Goal: Obtain resource: Download file/media

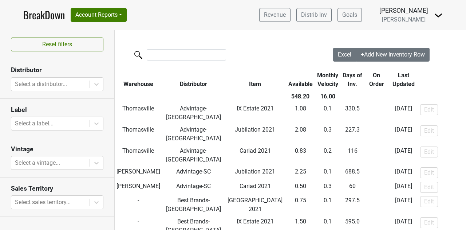
scroll to position [1275, 0]
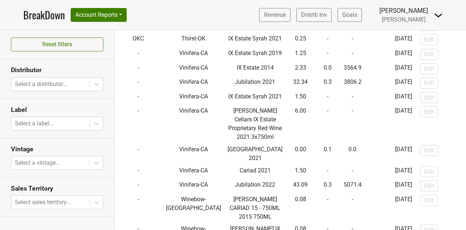
click at [36, 13] on link "BreakDown" at bounding box center [44, 14] width 42 height 15
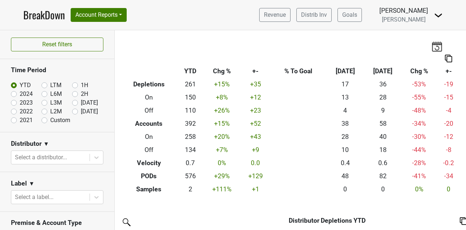
click at [181, 11] on nav "BreakDown Account Reports SuperRanker Map Award Progress Chain Compliance CRM N…" at bounding box center [232, 15] width 431 height 30
click at [96, 13] on button "Account Reports" at bounding box center [99, 15] width 56 height 14
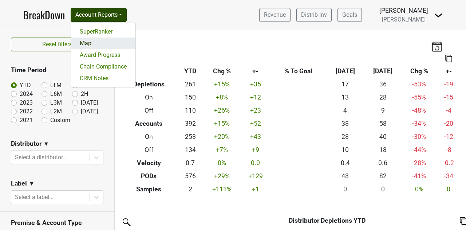
click at [99, 42] on link "Map" at bounding box center [103, 44] width 65 height 12
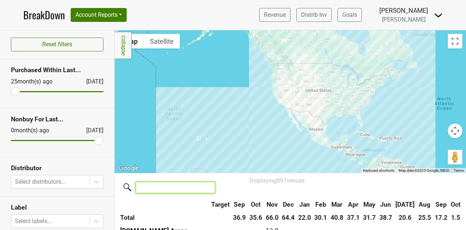
click at [169, 189] on input "search" at bounding box center [175, 187] width 79 height 11
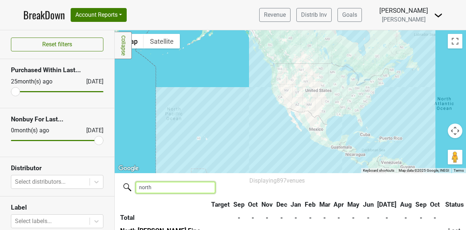
type input "north"
click at [466, 106] on div "Filters Collapse ← Move left → Move right ↑ Move up ↓ Move down + Zoom in - Zoo…" at bounding box center [291, 130] width 352 height 200
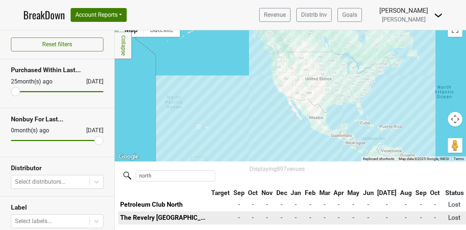
scroll to position [46, 0]
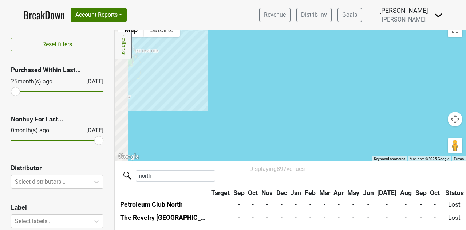
drag, startPoint x: 359, startPoint y: 45, endPoint x: 384, endPoint y: 169, distance: 126.6
click at [386, 172] on div "Filters Collapse ← Move left → Move right ↑ Move up ↓ Move down + Zoom in - Zoo…" at bounding box center [291, 130] width 352 height 200
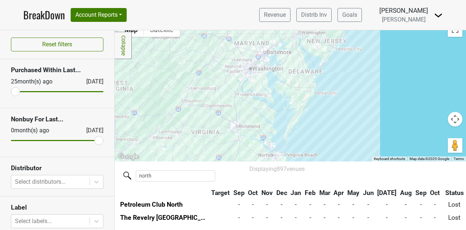
drag, startPoint x: 267, startPoint y: 79, endPoint x: 466, endPoint y: 216, distance: 242.1
click at [466, 216] on div "Filters Collapse ← Move left → Move right ↑ Move up ↓ Move down + Zoom in - Zoo…" at bounding box center [291, 130] width 352 height 200
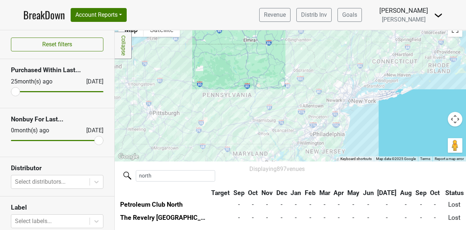
drag, startPoint x: 366, startPoint y: 78, endPoint x: 363, endPoint y: 181, distance: 103.2
click at [363, 181] on div "Filters Collapse ← Move left → Move right ↑ Move up ↓ Move down + Zoom in - Zoo…" at bounding box center [291, 130] width 352 height 200
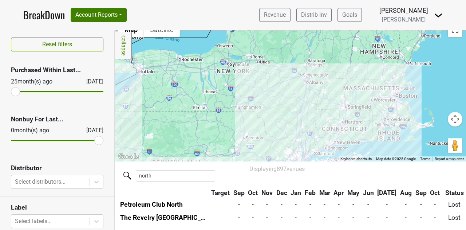
drag, startPoint x: 428, startPoint y: 97, endPoint x: 378, endPoint y: 164, distance: 84.3
click at [378, 164] on div "Filters Collapse ← Move left → Move right ↑ Move up ↓ Move down + Zoom in - Zoo…" at bounding box center [291, 130] width 352 height 200
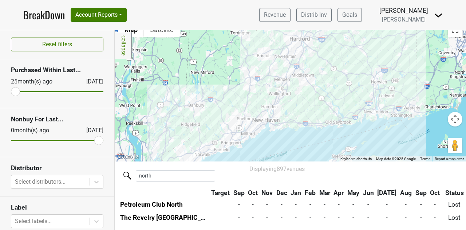
drag, startPoint x: 369, startPoint y: 129, endPoint x: 423, endPoint y: 138, distance: 54.9
click at [425, 138] on div at bounding box center [291, 90] width 352 height 142
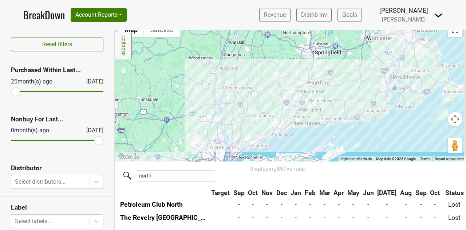
click at [294, 66] on div at bounding box center [291, 90] width 352 height 142
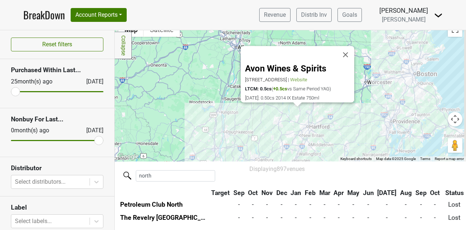
click at [306, 116] on div "Avon Wines & Spirits 144 Simsbury Rd, Avon, CT 06001 | Website LTCM: 0.5cs ( +0…" at bounding box center [291, 90] width 352 height 142
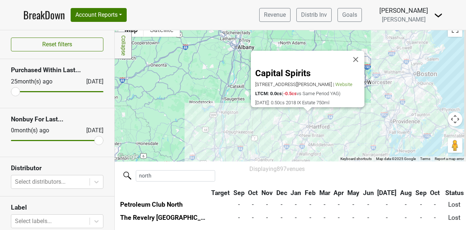
click at [318, 129] on div "Capital Spirits 68 Pratt St, Hartford, CT 06103 | Website LTCM: 0.0cs ( -0.5cs …" at bounding box center [291, 90] width 352 height 142
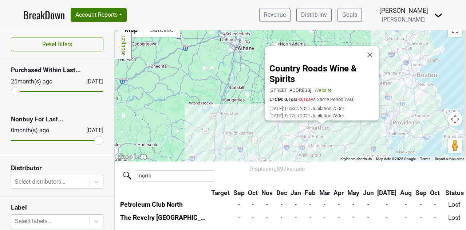
click at [216, 121] on div "Country Roads Wine & Spirits 8 Hebron Rd, Marlborough, CT 06447 | Website LTCM:…" at bounding box center [291, 90] width 352 height 142
click at [371, 49] on button "Close" at bounding box center [370, 54] width 17 height 17
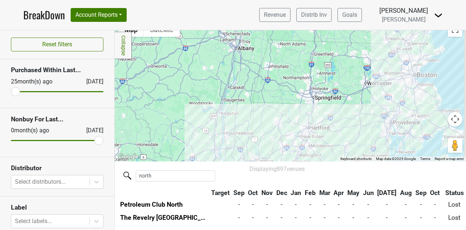
click at [298, 118] on div at bounding box center [291, 90] width 352 height 142
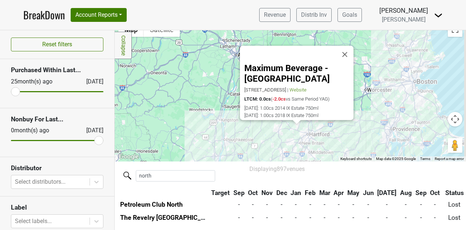
click at [289, 133] on div "Maximum Beverage - Farmington 258 Main St, Farmington, CT 06032 | Website LTCM:…" at bounding box center [291, 90] width 352 height 142
click at [294, 132] on div "Maximum Beverage - Farmington 258 Main St, Farmington, CT 06032 | Website LTCM:…" at bounding box center [291, 90] width 352 height 142
click at [293, 127] on div "Maximum Beverage - Farmington 258 Main St, Farmington, CT 06032 | Website LTCM:…" at bounding box center [291, 90] width 352 height 142
click at [302, 134] on div "Maximum Beverage - Farmington 258 Main St, Farmington, CT 06032 | Website LTCM:…" at bounding box center [291, 90] width 352 height 142
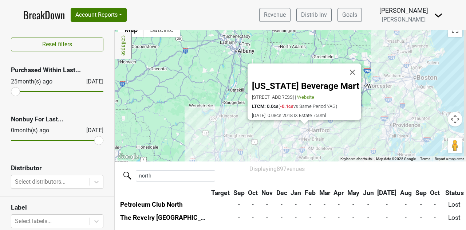
click at [320, 134] on div "Connecticut Beverage Mart 3127 Berlin Turnpike, Newington, CT 06111 | Website L…" at bounding box center [291, 90] width 352 height 142
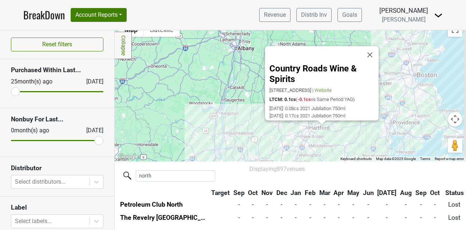
click at [359, 145] on div "Country Roads Wine & Spirits 8 Hebron Rd, Marlborough, CT 06447 | Website LTCM:…" at bounding box center [291, 90] width 352 height 142
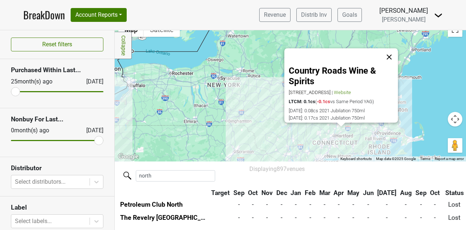
click at [390, 50] on button "Close" at bounding box center [389, 56] width 17 height 17
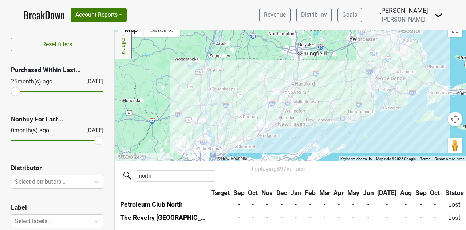
drag, startPoint x: 337, startPoint y: 133, endPoint x: 368, endPoint y: 79, distance: 62.1
click at [368, 79] on div at bounding box center [291, 90] width 352 height 142
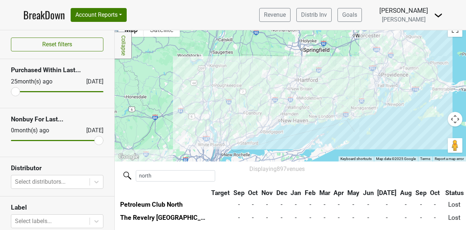
click at [287, 103] on div at bounding box center [291, 90] width 352 height 142
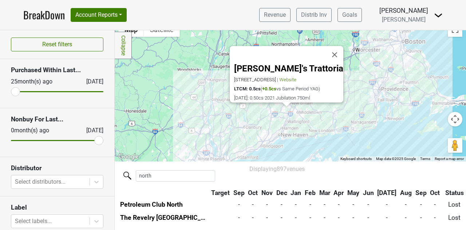
click at [323, 124] on div "Michael's Trattoria 344 Center St, Wallingford, CT 06492 | Website LTCM: 0.5cs …" at bounding box center [291, 90] width 352 height 142
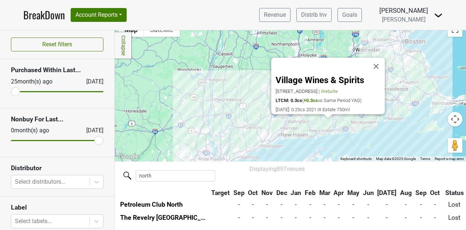
click at [262, 105] on div "Village Wines & Spirits 245 Main St, Niantic, CT 06357 | Website LTCM: 0.3cs ( …" at bounding box center [291, 90] width 352 height 142
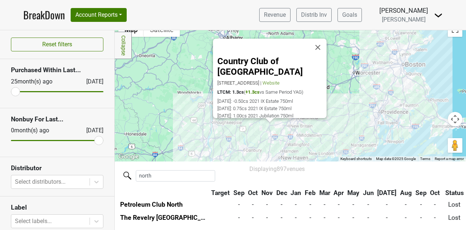
click at [253, 141] on div "Country Club of Waterbury 1 Oronoke Rd, Waterbury, CT 06708 | Website LTCM: 1.3…" at bounding box center [291, 90] width 352 height 142
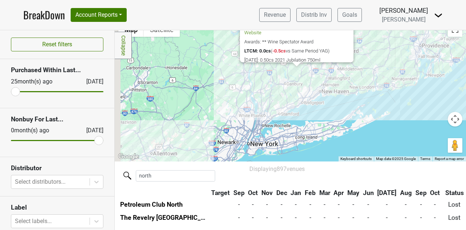
drag, startPoint x: 286, startPoint y: 149, endPoint x: 332, endPoint y: 82, distance: 81.7
click at [332, 82] on div "Nouveau Monde Wine Bar & Bistro 6 Washington Ave, Sandy Hook, CT 06482 | Websit…" at bounding box center [291, 90] width 352 height 142
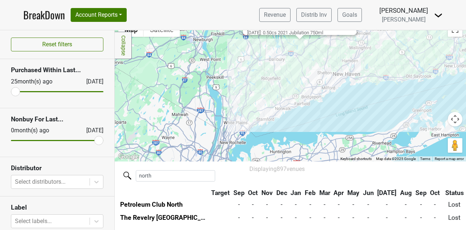
click at [299, 87] on div "Nouveau Monde Wine Bar & Bistro 6 Washington Ave, Sandy Hook, CT 06482 | Websit…" at bounding box center [291, 90] width 352 height 142
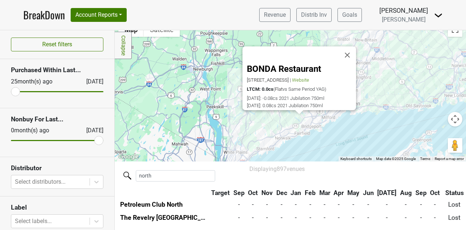
click at [300, 122] on div "BONDA Restaurant 75 Hillside Rd, Fairfield, CT 06824 | Website LTCM: 0.0cs ( Fl…" at bounding box center [291, 90] width 352 height 142
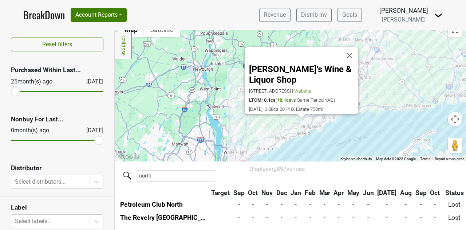
click at [291, 129] on div "Harry's Wine & Liquor Shop 2094 Post Rd, Fairfield, CT 06824 | Website LTCM: 0.…" at bounding box center [291, 90] width 352 height 142
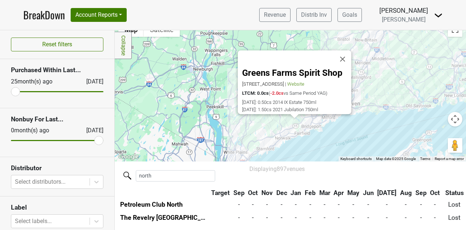
click at [267, 125] on div "Greens Farms Spirit Shop 1250 Post Rd E, Westport, CT 06880 | Website LTCM: 0.0…" at bounding box center [291, 90] width 352 height 142
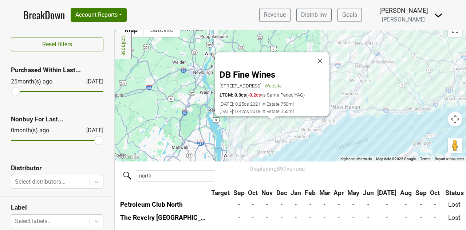
click at [256, 126] on div "DB Fine Wines 111 Cherry Street Store 5A, New Canaan, CT 06840 | Website LTCM: …" at bounding box center [291, 90] width 352 height 142
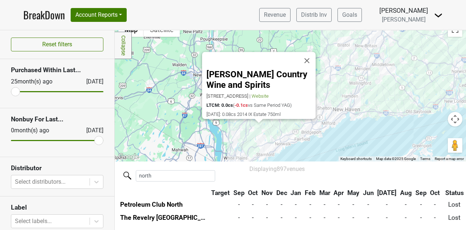
click at [257, 148] on div "LaRocca's Country Wine and Spirits 105C Old Long Ridge Rd, Stamford, CT 06903 |…" at bounding box center [291, 90] width 352 height 142
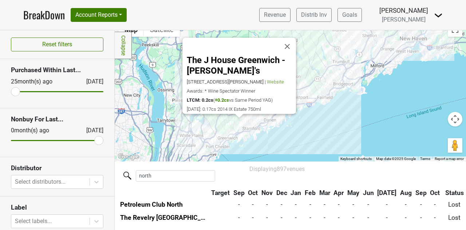
click at [228, 121] on div "The J House Greenwich - Tony's 1114 E Putnam Ave, Riverside, CT 06878 | Website…" at bounding box center [291, 90] width 352 height 142
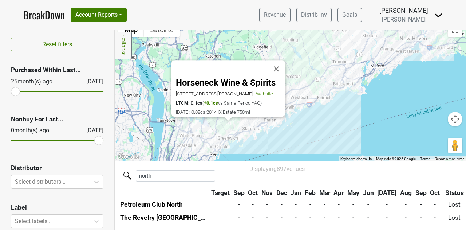
click at [226, 134] on div "Horseneck Wine & Spirits 25 E Putnam Ave, Greenwich, CT 06830 | Website LTCM: 0…" at bounding box center [291, 90] width 352 height 142
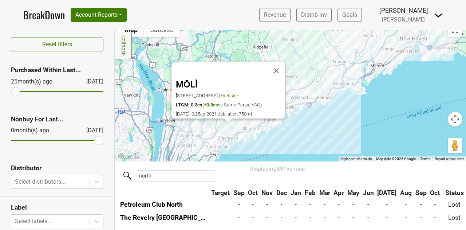
click at [306, 118] on div "MŌLÌ 253 Greenwich Ave, Greenwich, CT 06830 | Website LTCM: 0.3cs ( +0.3cs vs S…" at bounding box center [291, 90] width 352 height 142
click at [280, 62] on button "Close" at bounding box center [276, 70] width 17 height 17
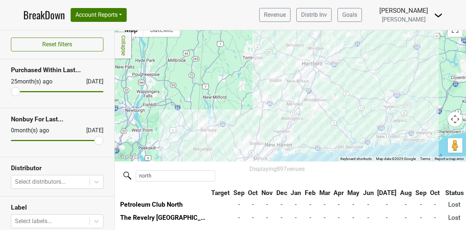
drag, startPoint x: 387, startPoint y: 85, endPoint x: 274, endPoint y: 162, distance: 137.0
click at [274, 162] on div "Filters Collapse ← Move left → Move right ↑ Move up ↓ Move down + Zoom in - Zoo…" at bounding box center [291, 130] width 352 height 200
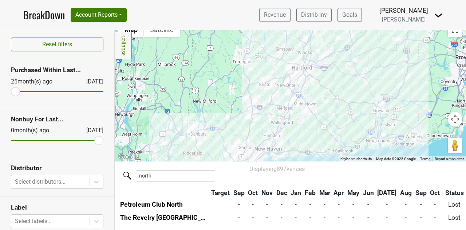
drag, startPoint x: 343, startPoint y: 104, endPoint x: 336, endPoint y: 108, distance: 8.2
click at [336, 108] on div at bounding box center [291, 90] width 352 height 142
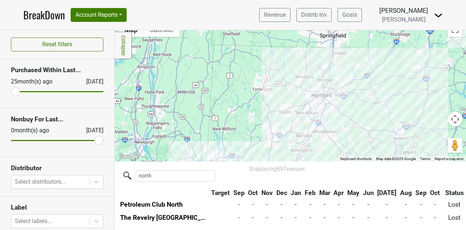
drag, startPoint x: 305, startPoint y: 118, endPoint x: 329, endPoint y: 153, distance: 41.4
click at [329, 153] on div at bounding box center [291, 90] width 352 height 142
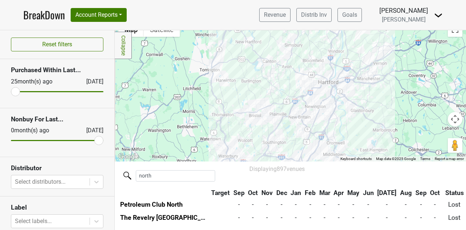
drag, startPoint x: 289, startPoint y: 81, endPoint x: 297, endPoint y: 110, distance: 29.4
click at [297, 110] on div at bounding box center [291, 90] width 352 height 142
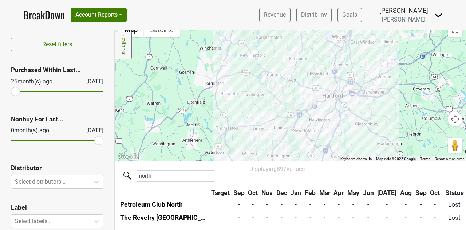
click at [290, 98] on div at bounding box center [291, 90] width 352 height 142
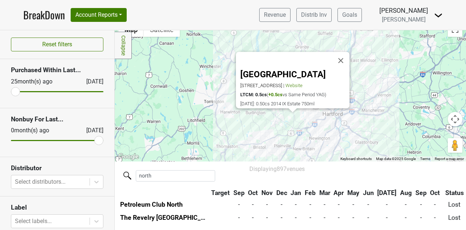
click at [285, 118] on div "Farmington Country Club 806 Farmington Ave, Farmington, CT 06032 | Website LTCM…" at bounding box center [291, 90] width 352 height 142
click at [286, 125] on div "Farmington Country Club 806 Farmington Ave, Farmington, CT 06032 | Website LTCM…" at bounding box center [291, 90] width 352 height 142
click at [255, 136] on div "Farmington Country Club 806 Farmington Ave, Farmington, CT 06032 | Website LTCM…" at bounding box center [291, 90] width 352 height 142
click at [286, 128] on div "Farmington Country Club 806 Farmington Ave, Farmington, CT 06032 | Website LTCM…" at bounding box center [291, 90] width 352 height 142
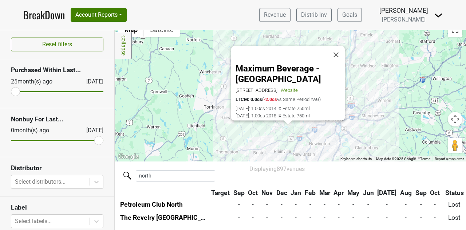
click at [238, 141] on div "Maximum Beverage - Farmington 258 Main St, Farmington, CT 06032 | Website LTCM:…" at bounding box center [291, 90] width 352 height 142
click at [338, 47] on button "Close" at bounding box center [336, 54] width 17 height 17
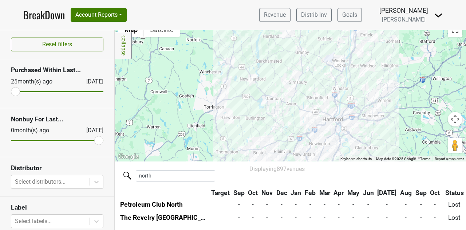
click at [290, 93] on div at bounding box center [291, 90] width 352 height 142
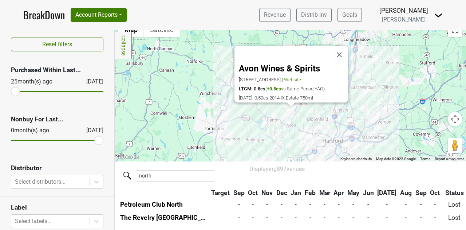
click at [313, 126] on div "Avon Wines & Spirits 144 Simsbury Rd, Avon, CT 06001 | Website LTCM: 0.5cs ( +0…" at bounding box center [291, 90] width 352 height 142
click at [341, 50] on button "Close" at bounding box center [339, 54] width 17 height 17
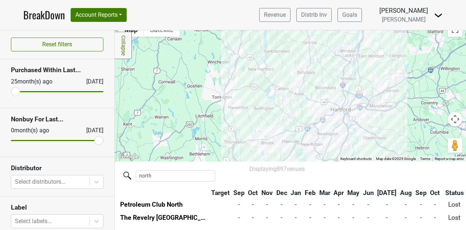
drag, startPoint x: 372, startPoint y: 132, endPoint x: 380, endPoint y: 100, distance: 33.2
click at [380, 100] on div at bounding box center [291, 90] width 352 height 142
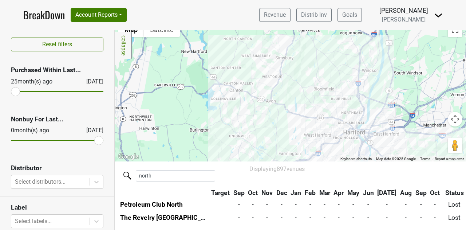
drag, startPoint x: 261, startPoint y: 80, endPoint x: 301, endPoint y: 109, distance: 49.9
click at [301, 109] on div at bounding box center [291, 90] width 352 height 142
click at [269, 86] on div at bounding box center [291, 90] width 352 height 142
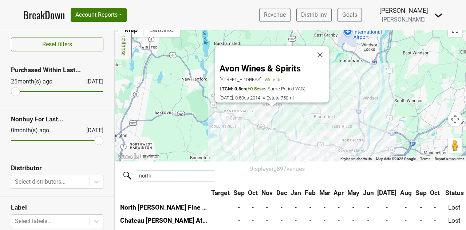
scroll to position [0, 0]
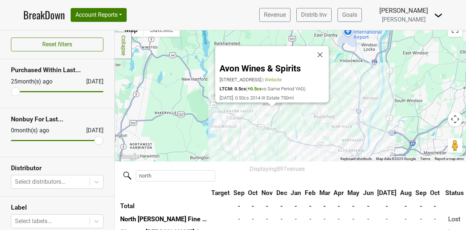
click at [41, 12] on link "BreakDown" at bounding box center [44, 14] width 42 height 15
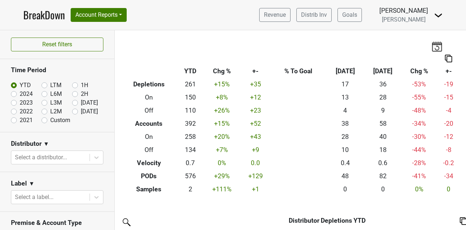
click at [20, 110] on label "2022" at bounding box center [26, 111] width 13 height 9
click at [15, 110] on input "2022" at bounding box center [25, 110] width 29 height 7
radio input "true"
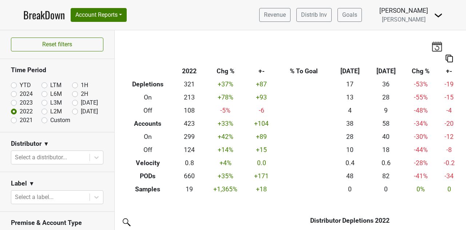
click at [20, 121] on label "2021" at bounding box center [26, 120] width 13 height 9
click at [13, 121] on input "2021" at bounding box center [25, 119] width 29 height 7
radio input "true"
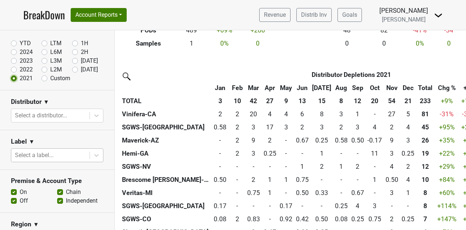
scroll to position [73, 0]
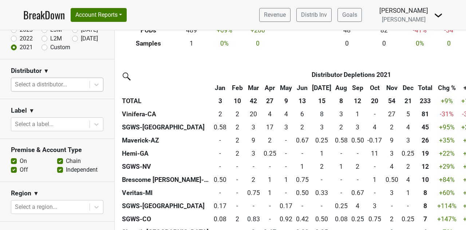
click at [46, 84] on div at bounding box center [50, 84] width 71 height 10
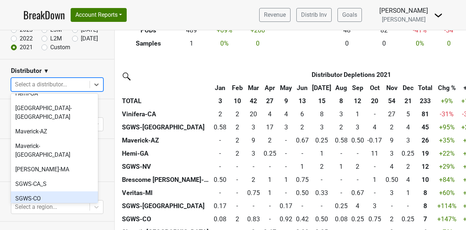
scroll to position [182, 0]
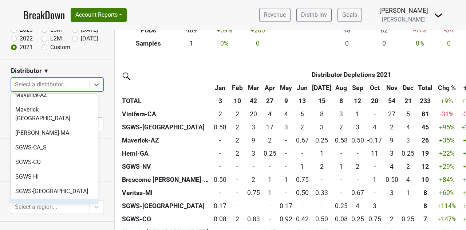
click at [44, 199] on div "SGWS-NV" at bounding box center [54, 206] width 87 height 15
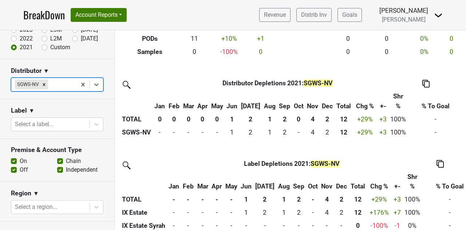
scroll to position [146, 0]
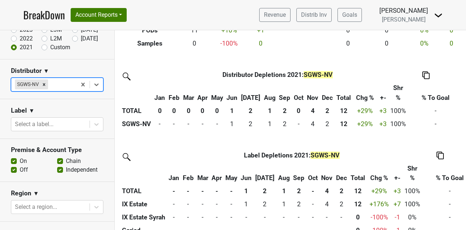
click at [425, 73] on th at bounding box center [426, 74] width 75 height 13
click at [423, 77] on img at bounding box center [426, 75] width 7 height 8
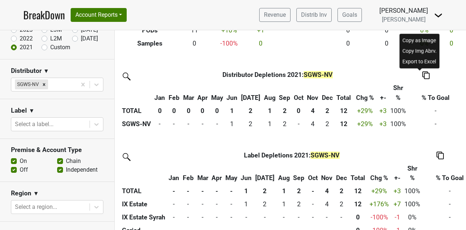
click at [415, 43] on div "Copy as Image" at bounding box center [419, 40] width 37 height 11
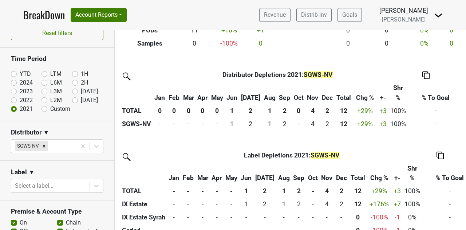
scroll to position [0, 0]
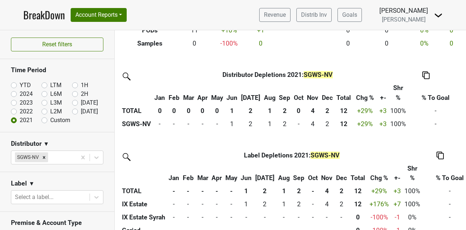
click at [20, 112] on label "2022" at bounding box center [26, 111] width 13 height 9
click at [13, 112] on input "2022" at bounding box center [25, 110] width 29 height 7
radio input "true"
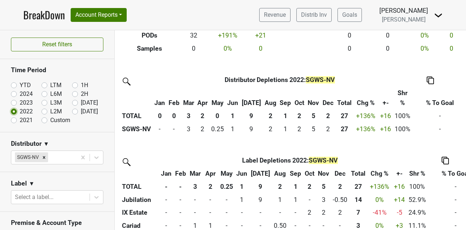
scroll to position [146, 0]
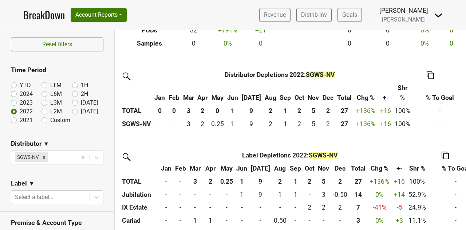
click at [23, 101] on label "2023" at bounding box center [26, 102] width 13 height 9
click at [23, 101] on input "2023" at bounding box center [25, 101] width 29 height 7
radio input "true"
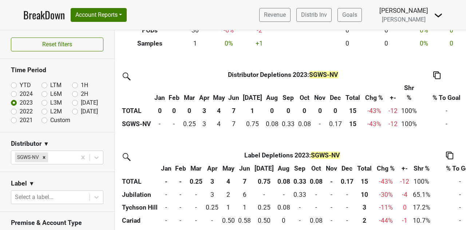
click at [21, 112] on label "2022" at bounding box center [26, 111] width 13 height 9
click at [21, 112] on input "2022" at bounding box center [25, 110] width 29 height 7
radio input "true"
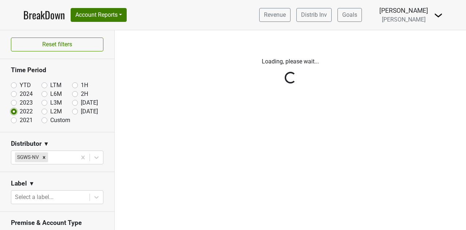
scroll to position [0, 0]
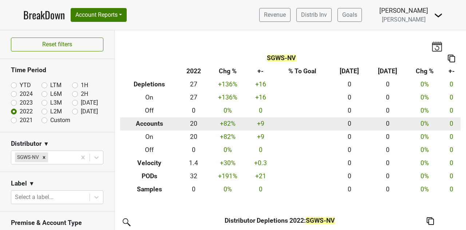
click at [153, 124] on th "Accounts" at bounding box center [149, 123] width 58 height 13
click at [189, 125] on td "20" at bounding box center [194, 123] width 30 height 13
click at [212, 125] on td "+82 %" at bounding box center [228, 123] width 38 height 13
click at [224, 125] on td "+82 %" at bounding box center [228, 123] width 38 height 13
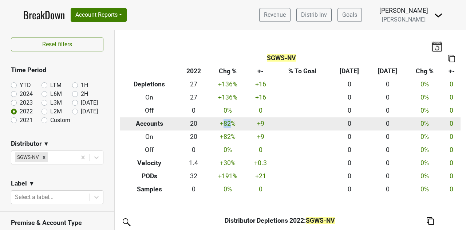
click at [224, 125] on td "+82 %" at bounding box center [228, 123] width 38 height 13
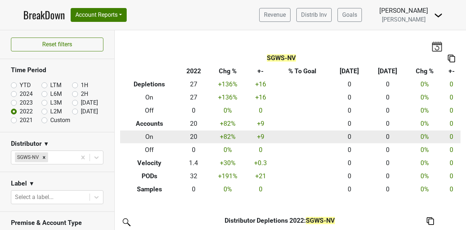
click at [165, 134] on th "On" at bounding box center [149, 136] width 58 height 13
click at [189, 140] on td "20" at bounding box center [194, 136] width 30 height 13
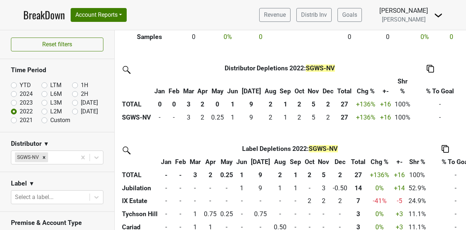
scroll to position [167, 0]
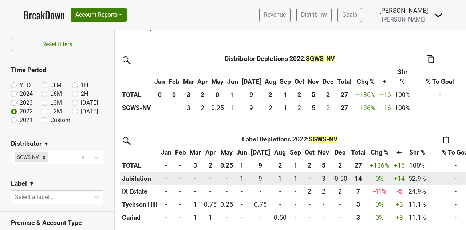
click at [149, 175] on th "Jubilation" at bounding box center [139, 178] width 39 height 13
click at [199, 174] on div "0 -" at bounding box center [195, 178] width 11 height 9
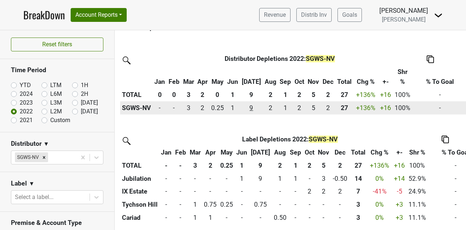
click at [248, 103] on div "9.417 9" at bounding box center [251, 107] width 19 height 9
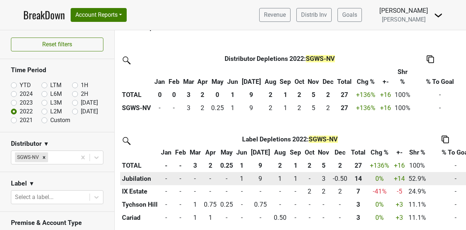
click at [353, 174] on div "14.334 14" at bounding box center [358, 178] width 15 height 9
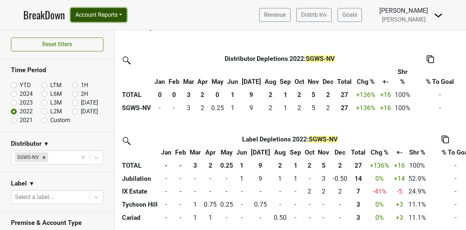
click at [96, 13] on button "Account Reports" at bounding box center [99, 15] width 56 height 14
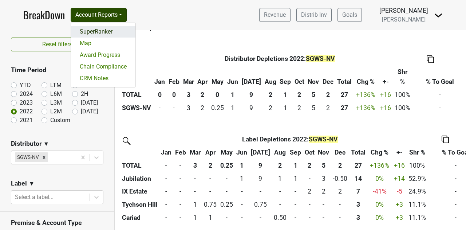
click at [90, 34] on link "SuperRanker" at bounding box center [103, 32] width 65 height 12
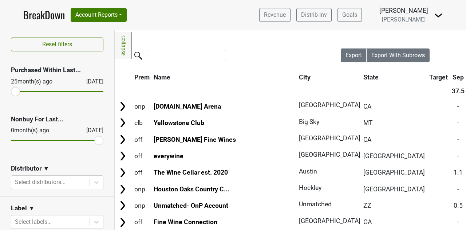
click at [41, 68] on h3 "Purchased Within Last..." at bounding box center [57, 70] width 93 height 8
click at [40, 73] on h3 "Purchased Within Last..." at bounding box center [57, 70] width 93 height 8
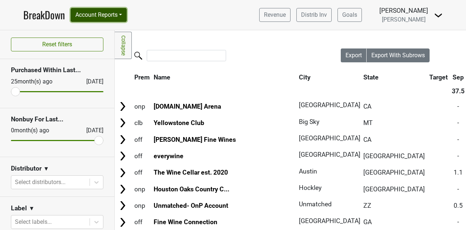
click at [94, 13] on button "Account Reports" at bounding box center [99, 15] width 56 height 14
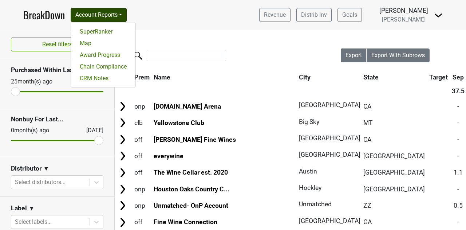
click at [193, 7] on nav "BreakDown Account Reports SuperRanker Map Award Progress Chain Compliance CRM N…" at bounding box center [232, 15] width 431 height 30
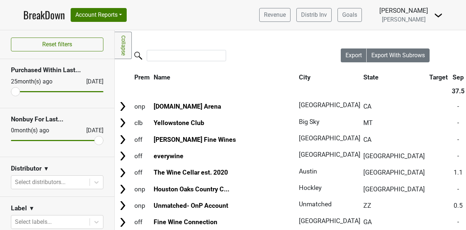
click at [62, 70] on h3 "Purchased Within Last..." at bounding box center [57, 70] width 93 height 8
click at [62, 69] on h3 "Purchased Within Last..." at bounding box center [57, 70] width 93 height 8
click at [32, 81] on div "25 month(s) ago" at bounding box center [40, 81] width 58 height 9
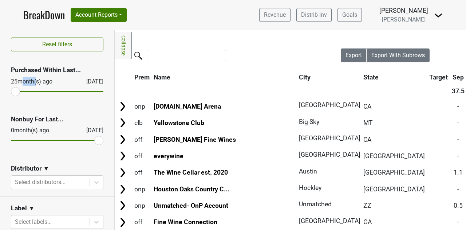
click at [32, 81] on div "25 month(s) ago" at bounding box center [40, 81] width 58 height 9
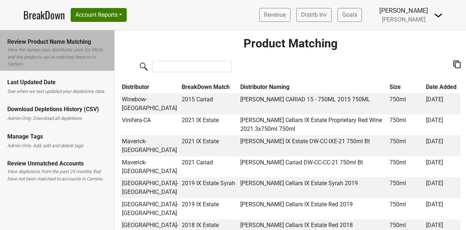
click at [53, 112] on div "Download Depletions History (CSV)" at bounding box center [57, 109] width 100 height 9
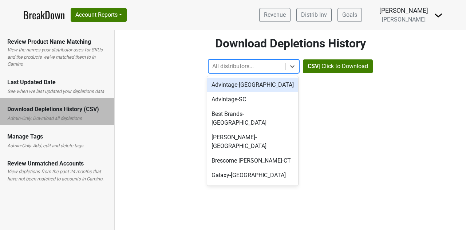
click at [244, 67] on div at bounding box center [247, 66] width 70 height 10
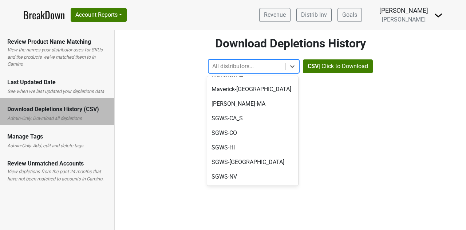
scroll to position [215, 0]
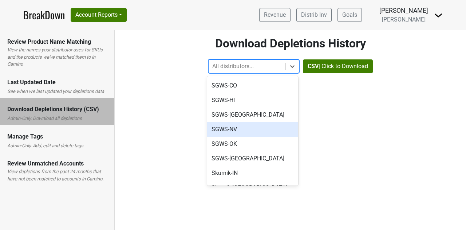
click at [264, 122] on div "SGWS-NV" at bounding box center [252, 129] width 91 height 15
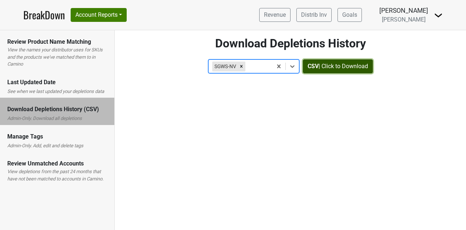
click at [328, 70] on button "CSV | Click to Download" at bounding box center [338, 66] width 70 height 14
